Goal: Information Seeking & Learning: Understand process/instructions

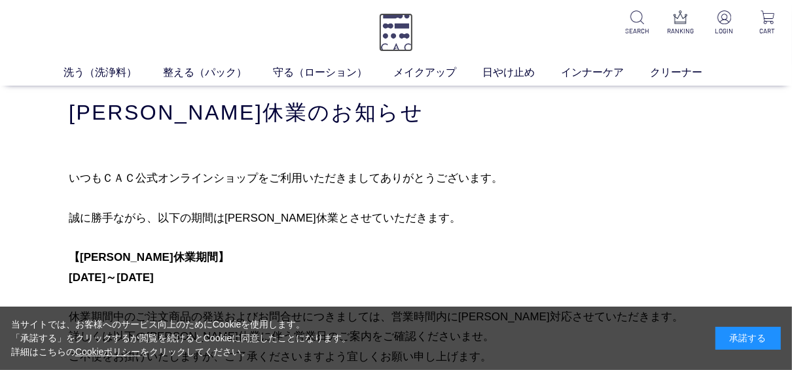
click at [393, 42] on img at bounding box center [396, 32] width 34 height 39
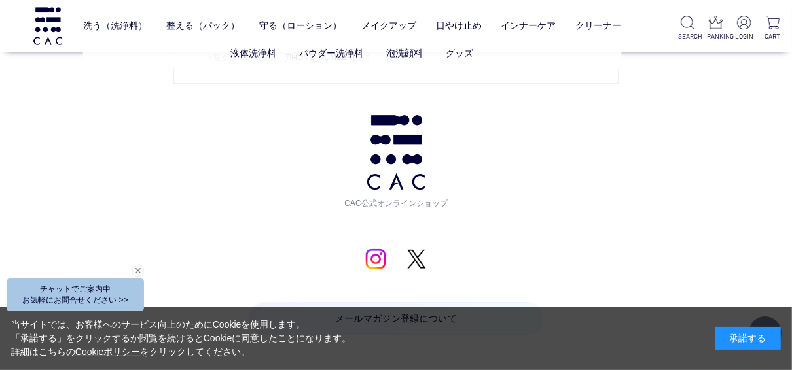
scroll to position [6178, 0]
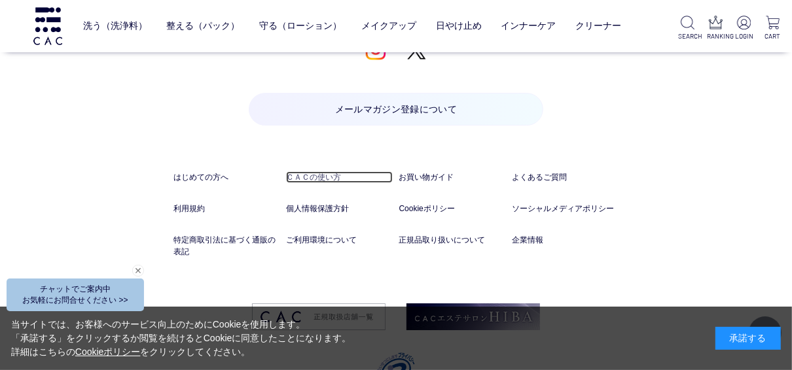
click at [288, 177] on link "ＣＡＣの使い方" at bounding box center [339, 177] width 107 height 12
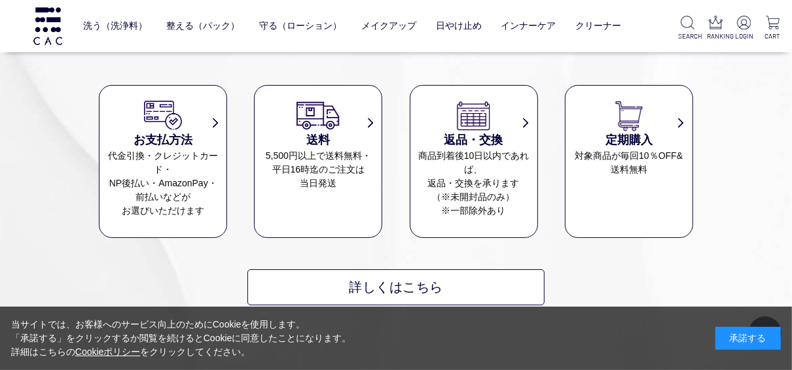
scroll to position [3508, 0]
